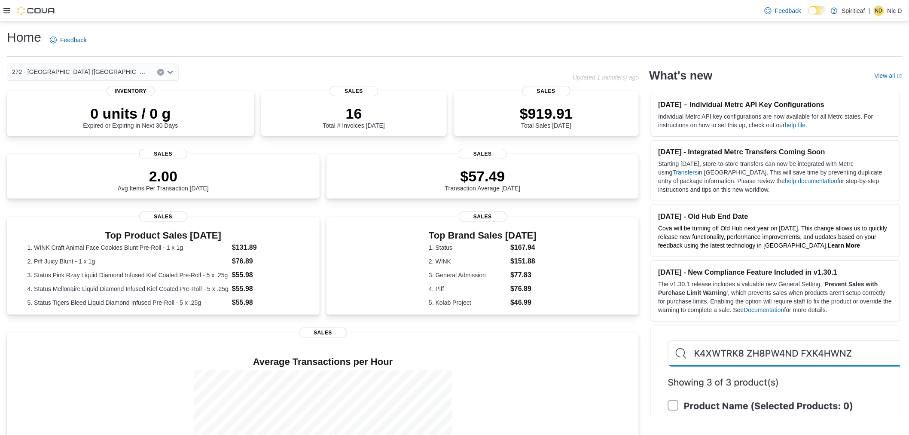
click at [6, 10] on icon at bounding box center [6, 10] width 7 height 7
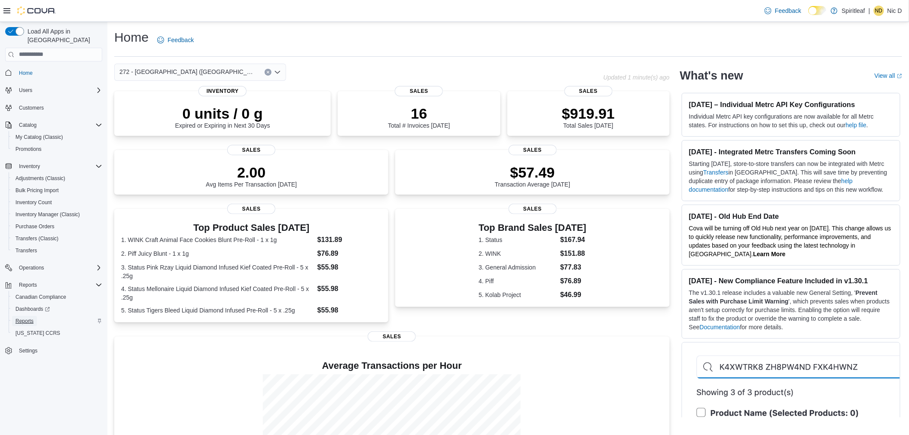
click at [24, 318] on span "Reports" at bounding box center [24, 321] width 18 height 7
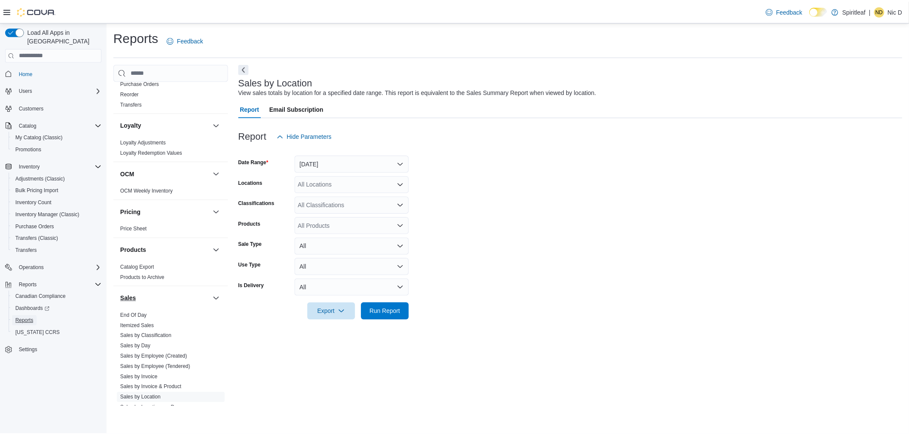
scroll to position [477, 0]
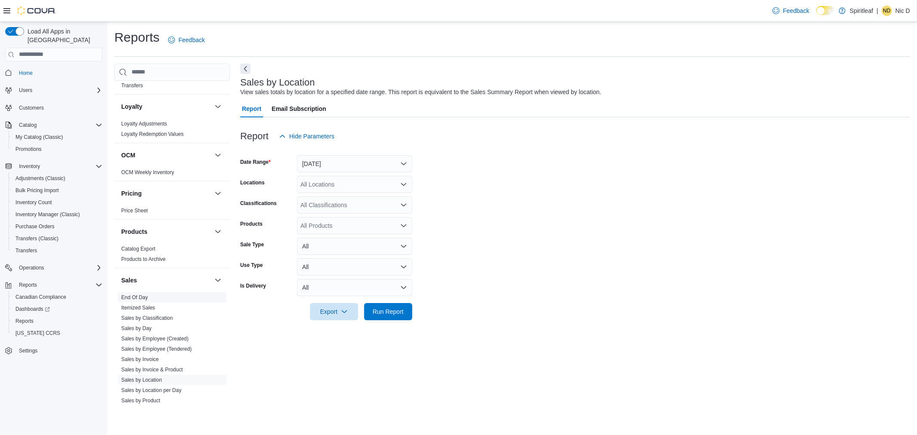
click at [149, 292] on span "End Of Day" at bounding box center [172, 297] width 109 height 10
click at [139, 294] on link "End Of Day" at bounding box center [134, 297] width 27 height 6
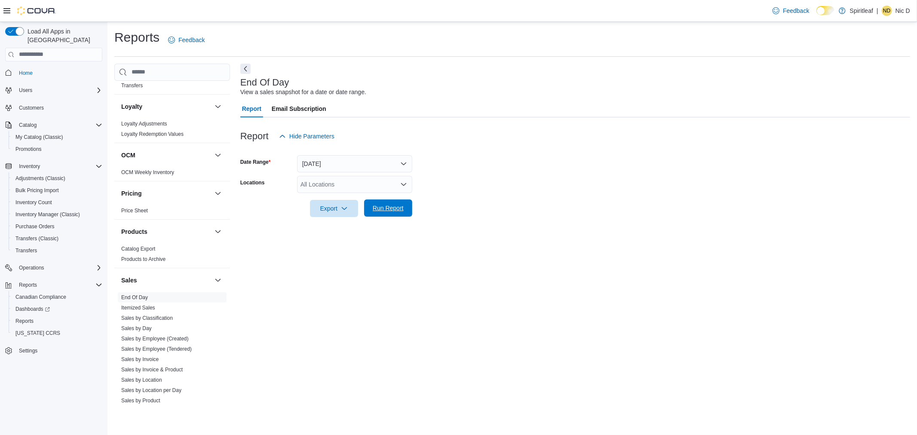
click at [377, 207] on span "Run Report" at bounding box center [388, 208] width 31 height 9
click at [339, 187] on div "All Locations" at bounding box center [354, 184] width 115 height 17
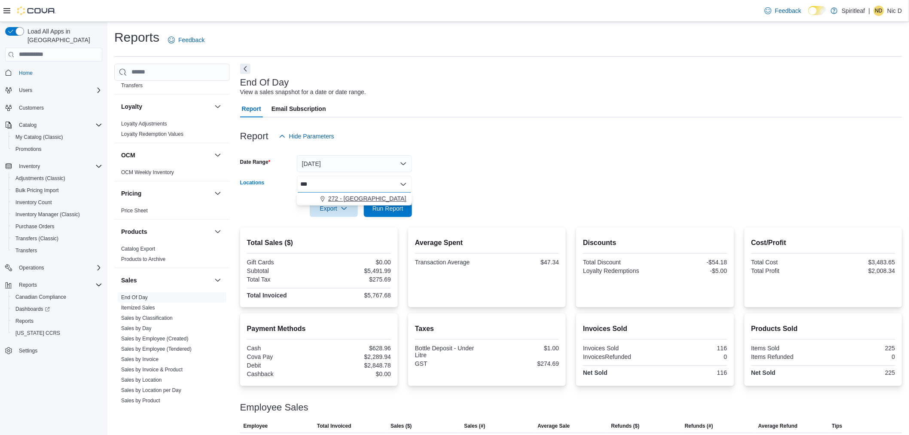
type input "***"
click at [373, 200] on span "272 - [GEOGRAPHIC_DATA] ([GEOGRAPHIC_DATA])" at bounding box center [401, 198] width 146 height 9
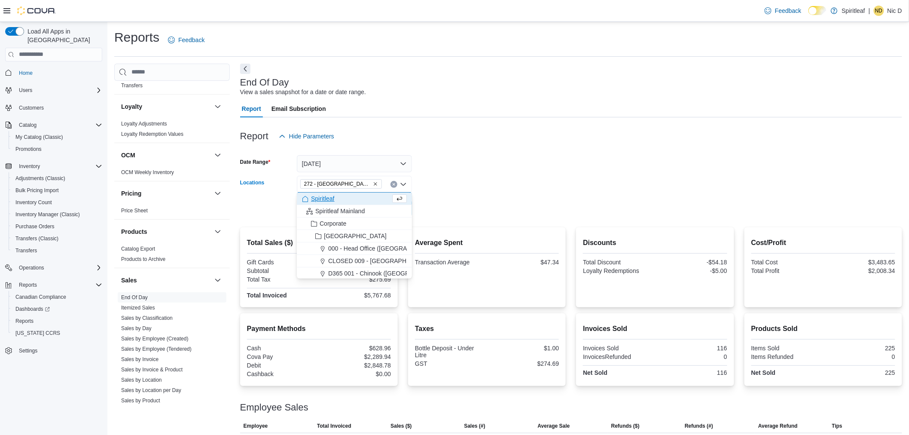
click at [416, 190] on form "Date Range Today Locations 272 - Salisbury (Sherwood Park) Combo box. Selected.…" at bounding box center [571, 181] width 662 height 72
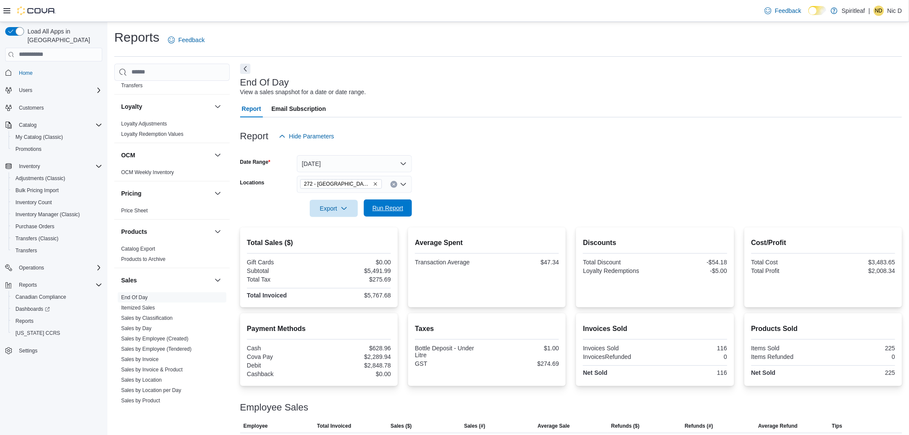
click at [407, 207] on button "Run Report" at bounding box center [388, 207] width 48 height 17
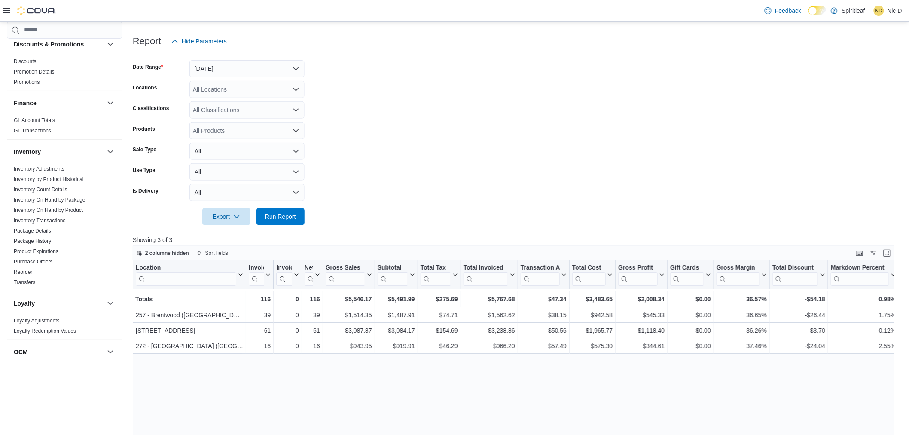
scroll to position [95, 0]
